Goal: Information Seeking & Learning: Check status

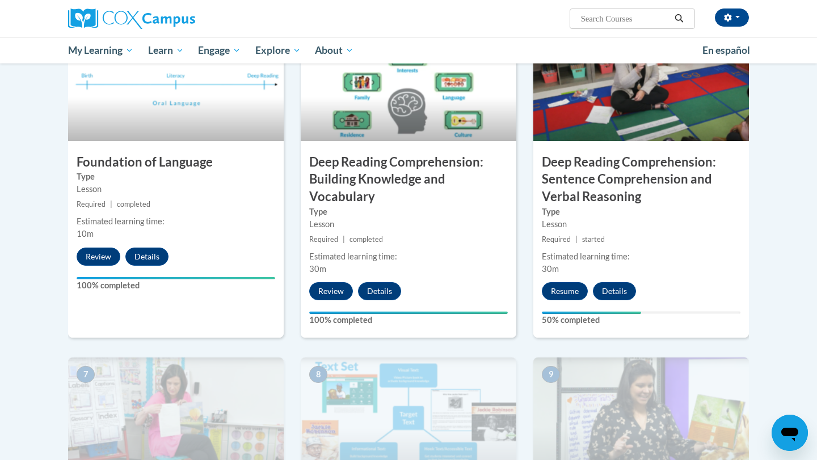
scroll to position [530, 0]
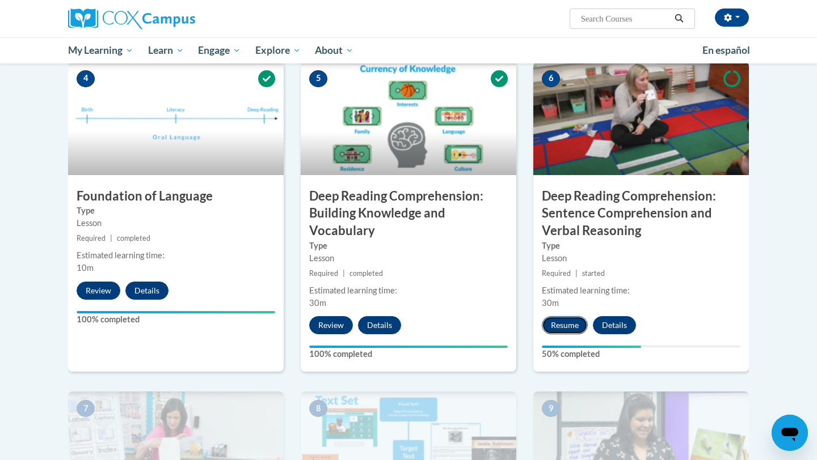
click at [564, 319] on button "Resume" at bounding box center [565, 325] width 46 height 18
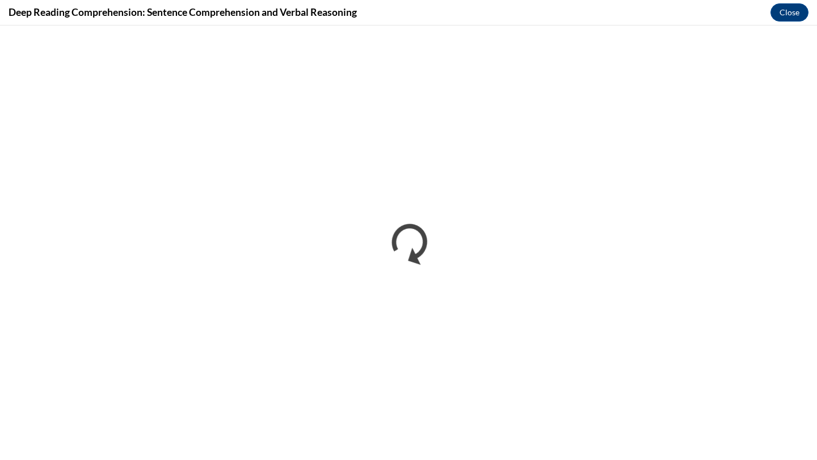
scroll to position [0, 0]
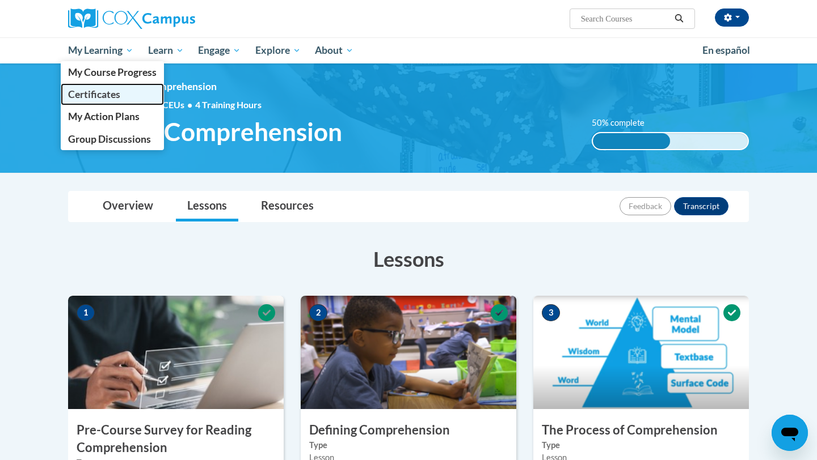
click at [91, 85] on link "Certificates" at bounding box center [112, 94] width 103 height 22
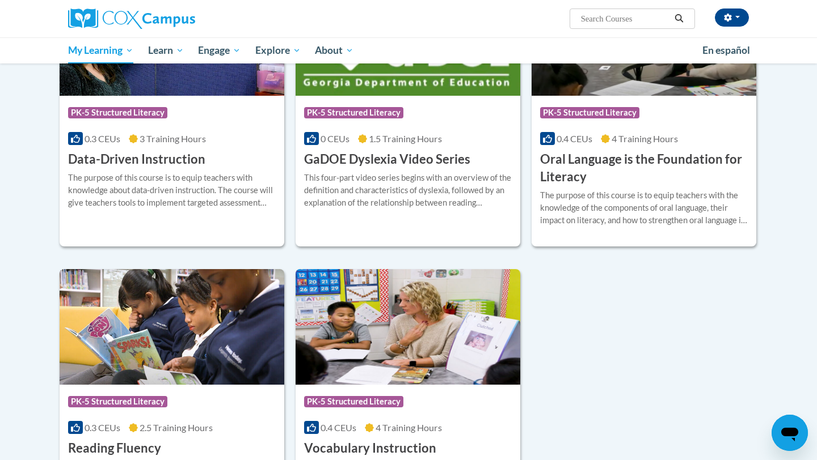
scroll to position [294, 0]
